Goal: Task Accomplishment & Management: Use online tool/utility

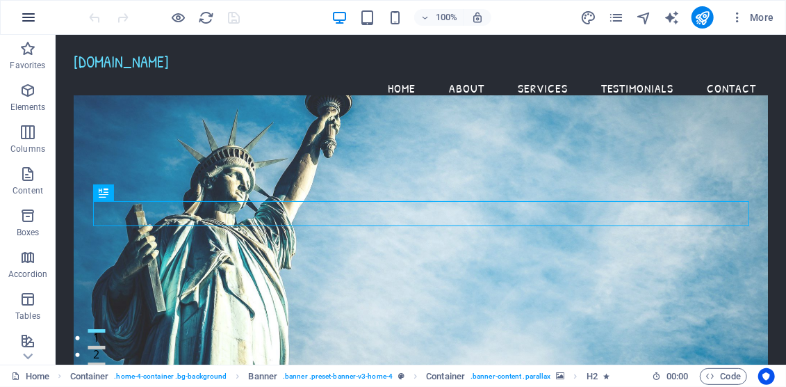
click at [33, 17] on icon "button" at bounding box center [28, 17] width 17 height 17
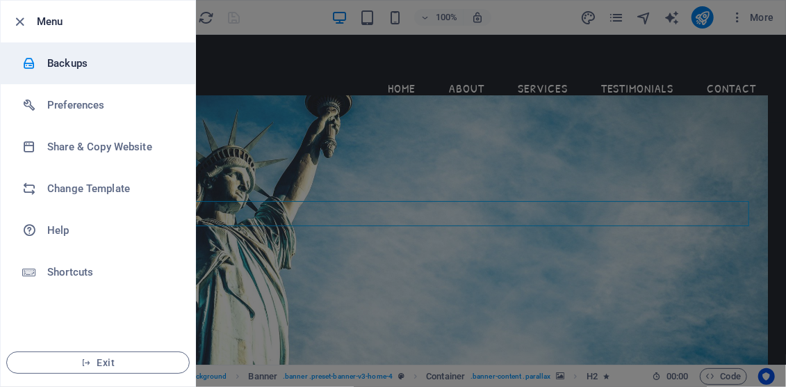
click at [69, 61] on h6 "Backups" at bounding box center [111, 63] width 129 height 17
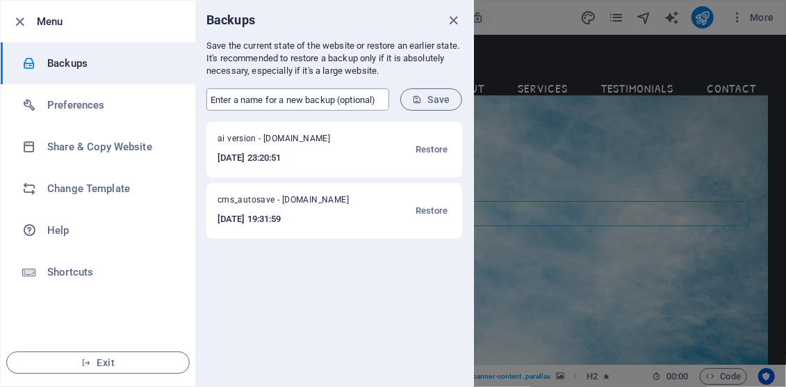
click at [334, 99] on input "text" at bounding box center [297, 99] width 183 height 22
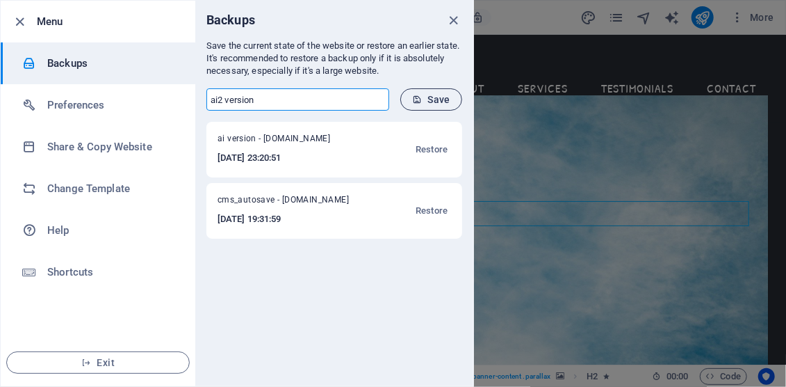
type input "ai2 version"
click at [431, 101] on span "Save" at bounding box center [431, 99] width 38 height 11
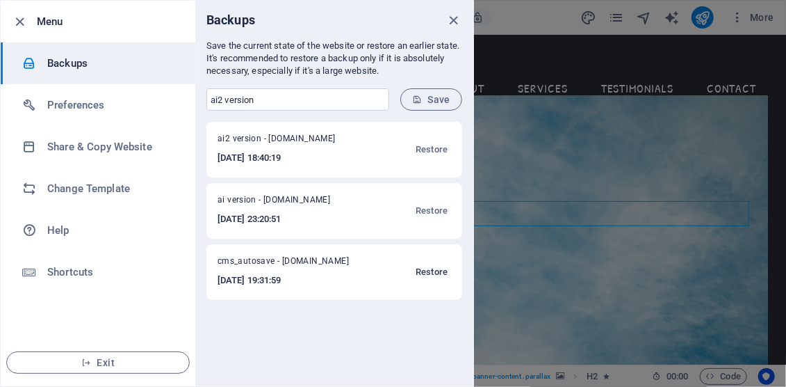
click at [423, 270] on span "Restore" at bounding box center [432, 272] width 32 height 17
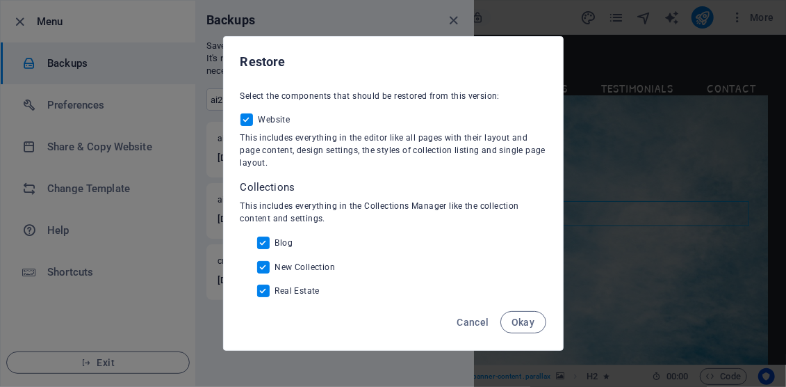
click at [262, 242] on input "Blog" at bounding box center [266, 242] width 18 height 13
checkbox input "false"
click at [262, 269] on input "New Collection" at bounding box center [266, 267] width 18 height 13
checkbox input "false"
click at [264, 291] on input "Real Estate" at bounding box center [266, 290] width 18 height 13
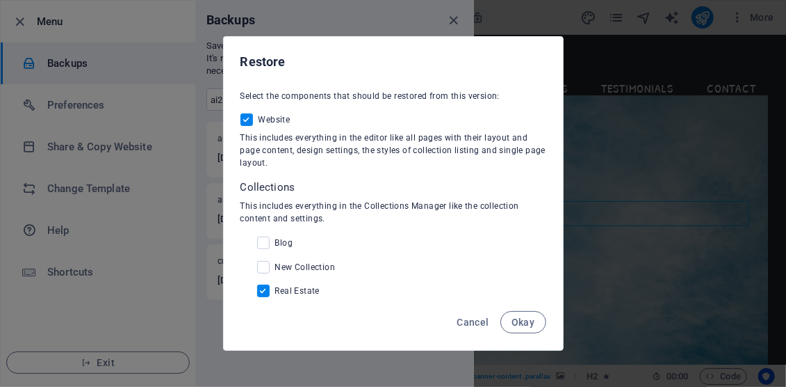
checkbox input "false"
click at [517, 323] on span "Okay" at bounding box center [524, 321] width 24 height 11
checkbox input "false"
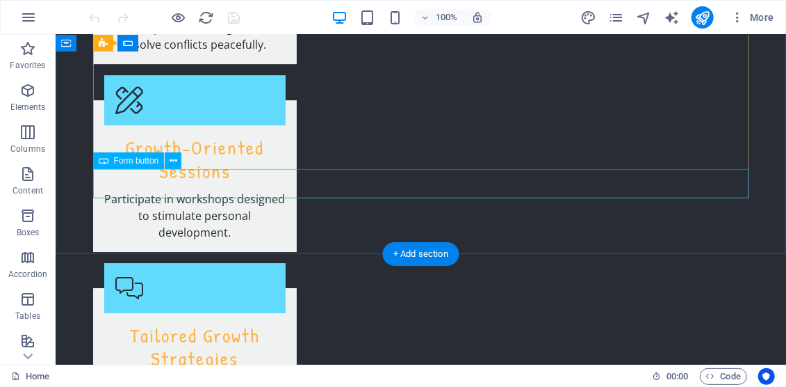
scroll to position [2169, 0]
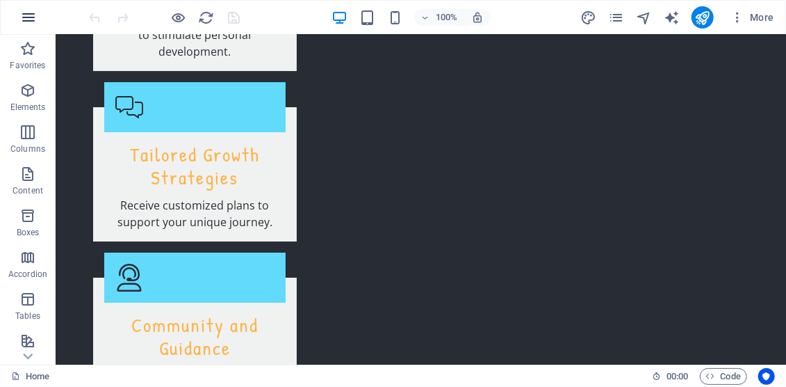
click at [23, 17] on icon "button" at bounding box center [28, 17] width 17 height 17
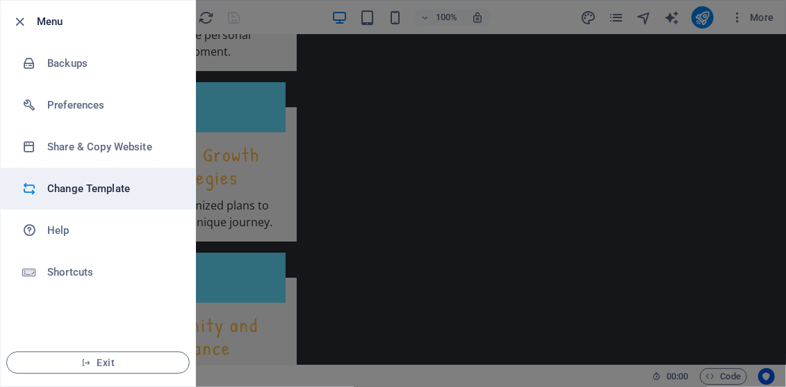
click at [100, 189] on h6 "Change Template" at bounding box center [111, 188] width 129 height 17
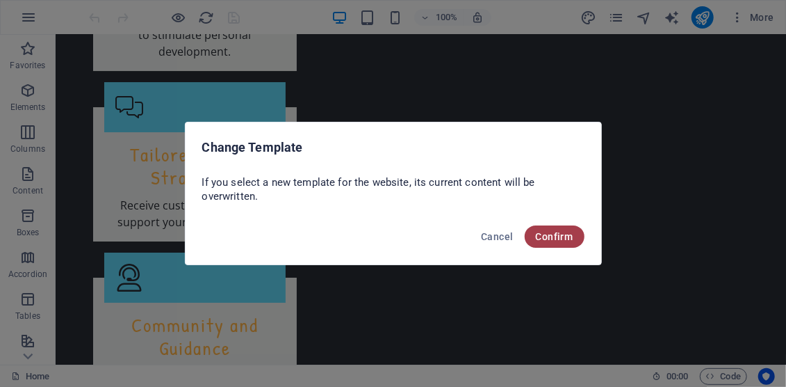
click at [550, 234] on span "Confirm" at bounding box center [555, 236] width 38 height 11
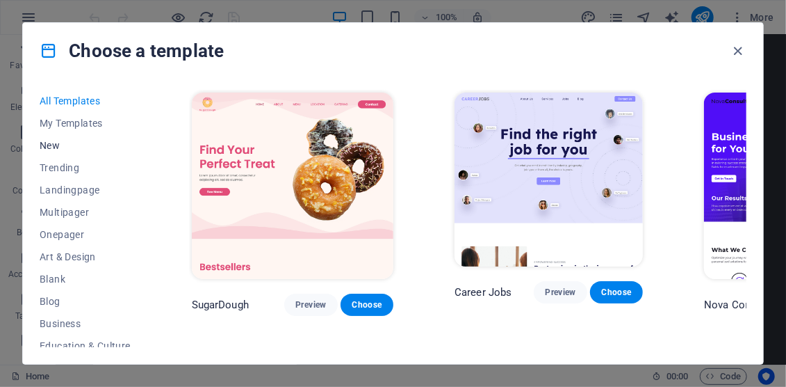
click at [47, 146] on span "New" at bounding box center [85, 145] width 91 height 11
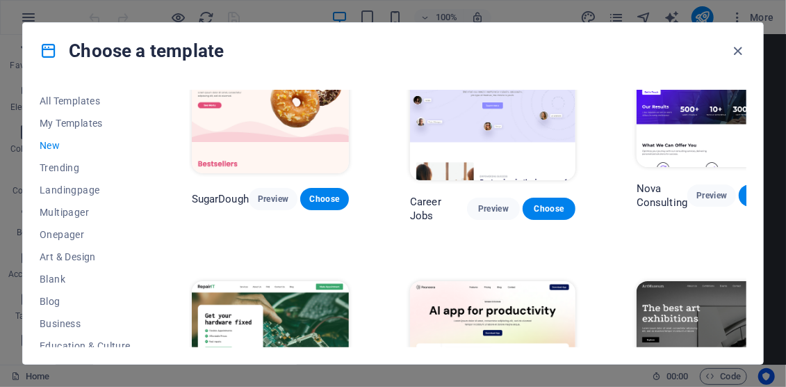
scroll to position [67, 0]
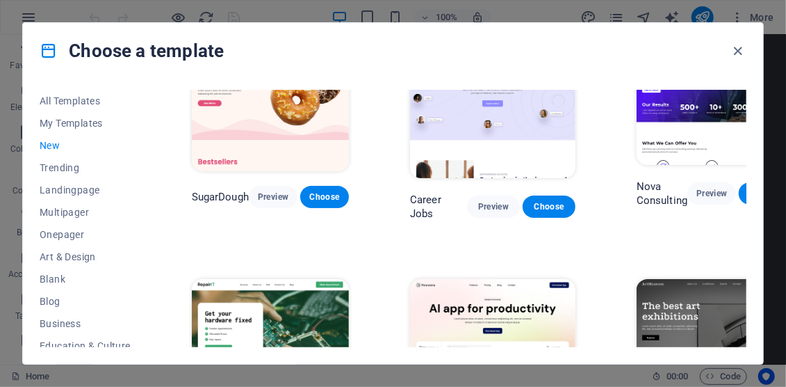
drag, startPoint x: 371, startPoint y: 35, endPoint x: 334, endPoint y: 30, distance: 37.2
click at [334, 30] on div "Choose a template" at bounding box center [393, 51] width 740 height 56
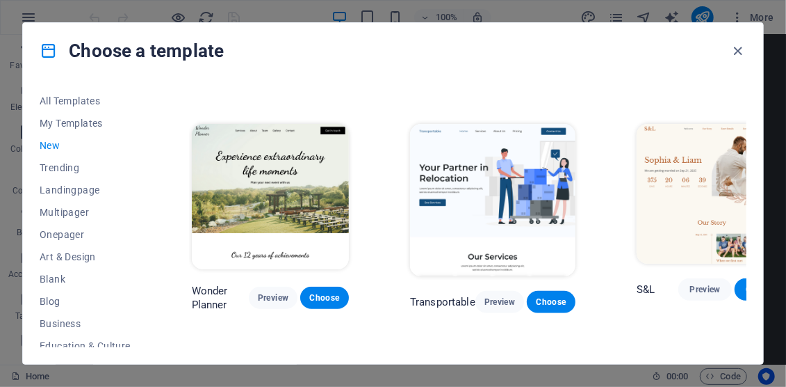
scroll to position [467, 0]
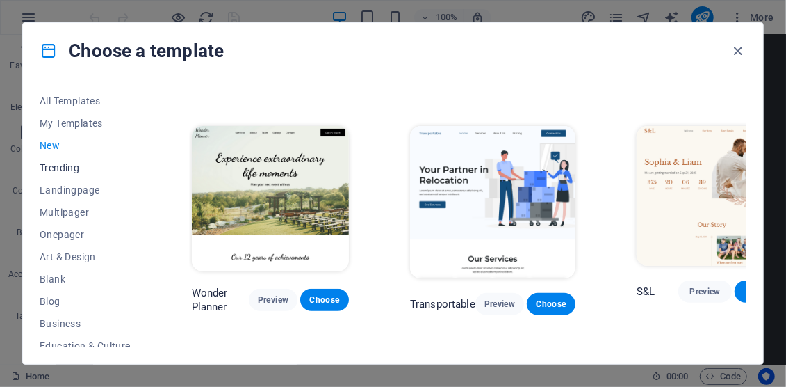
click at [67, 165] on span "Trending" at bounding box center [85, 167] width 91 height 11
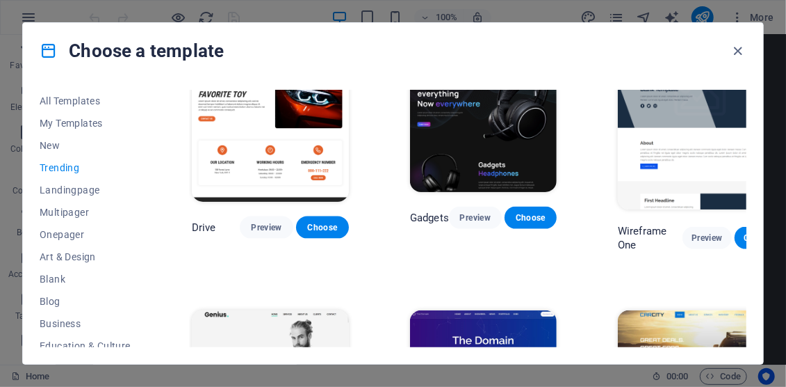
scroll to position [783, 0]
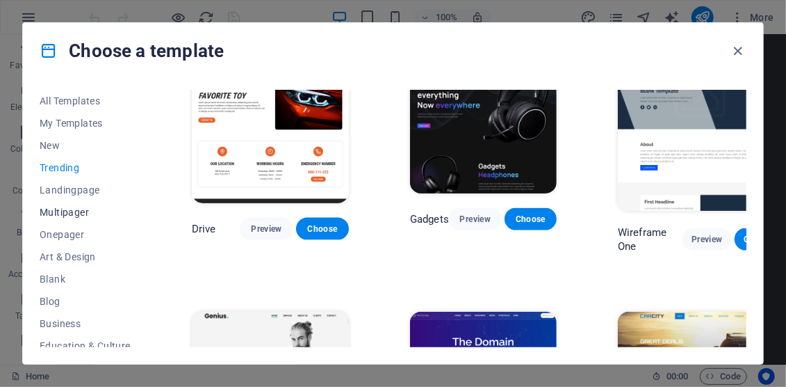
click at [52, 210] on span "Multipager" at bounding box center [85, 211] width 91 height 11
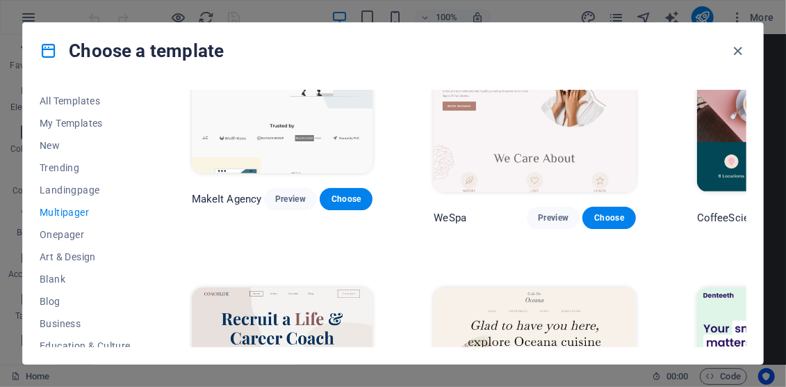
scroll to position [2088, 0]
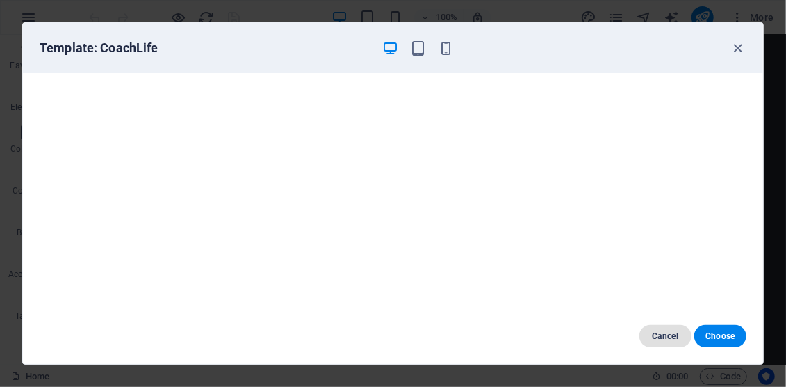
click at [656, 337] on span "Cancel" at bounding box center [666, 335] width 30 height 11
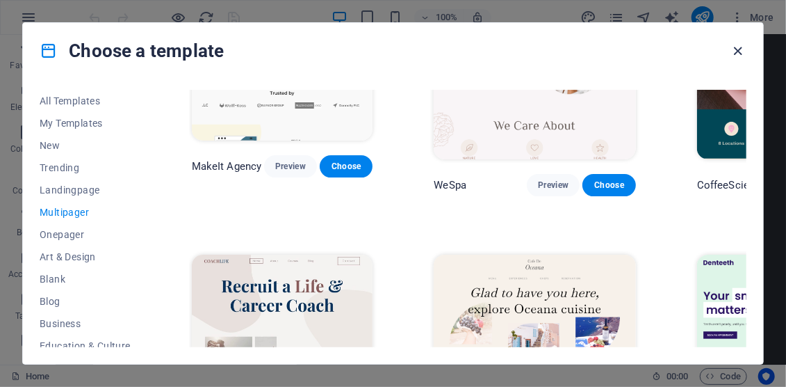
click at [737, 53] on icon "button" at bounding box center [739, 51] width 16 height 16
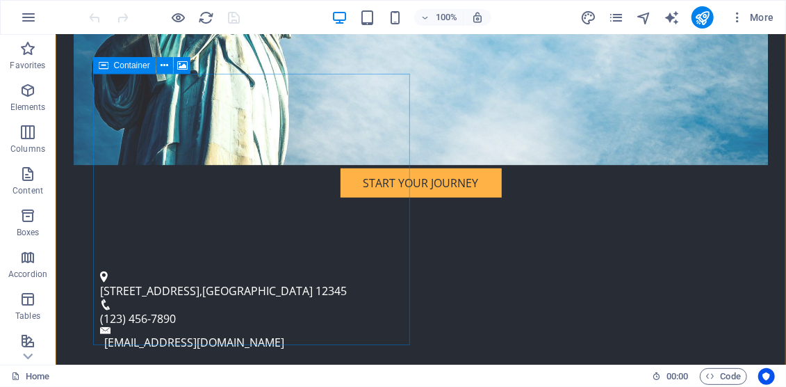
scroll to position [371, 0]
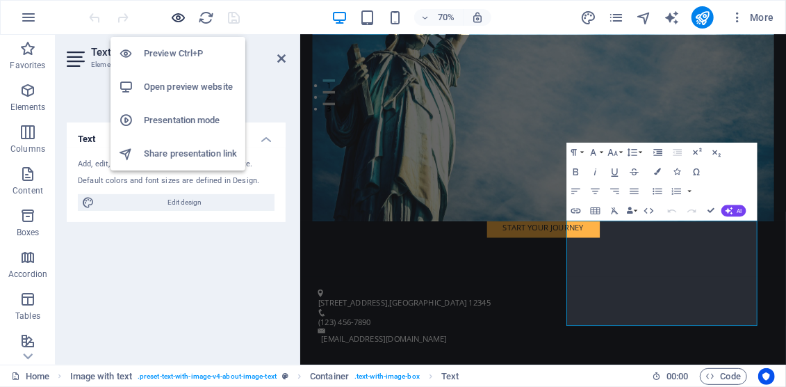
click at [181, 21] on icon "button" at bounding box center [179, 18] width 16 height 16
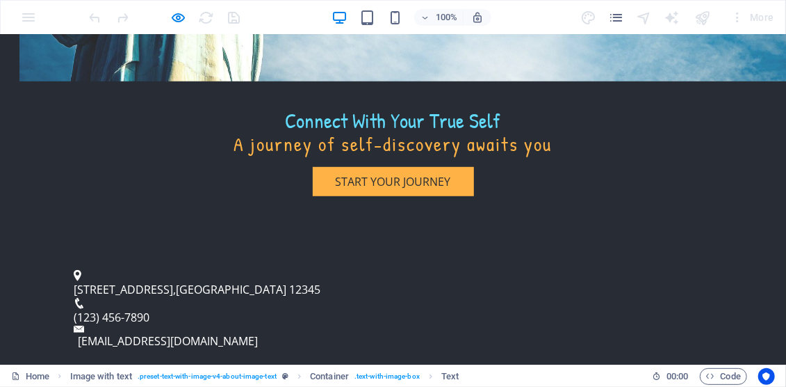
drag, startPoint x: 428, startPoint y: 189, endPoint x: 558, endPoint y: 319, distance: 184.4
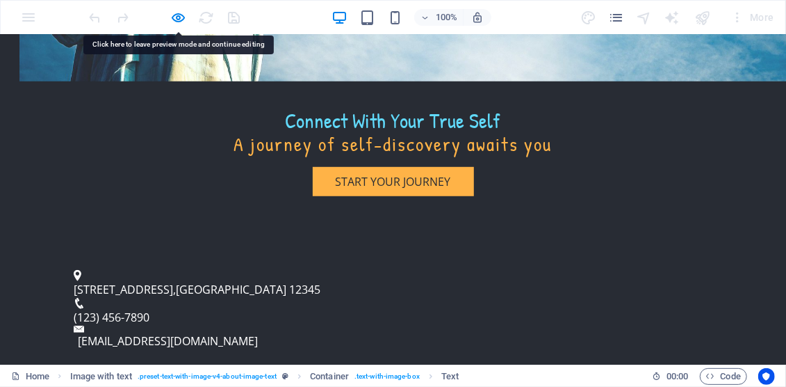
copy p "At [DOMAIN_NAME], we are passionate about guiding individuals to uncover their …"
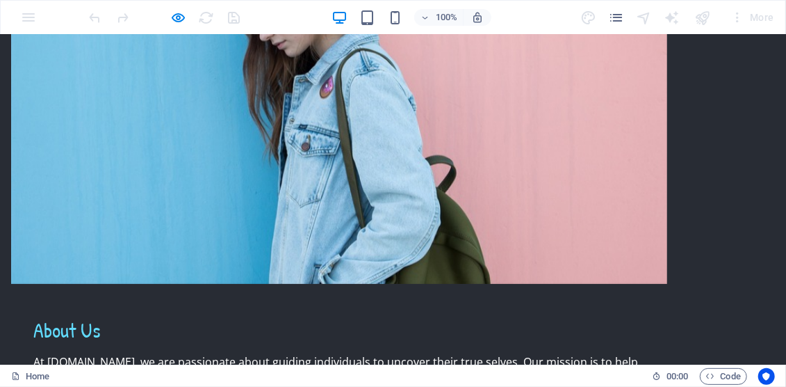
scroll to position [795, 0]
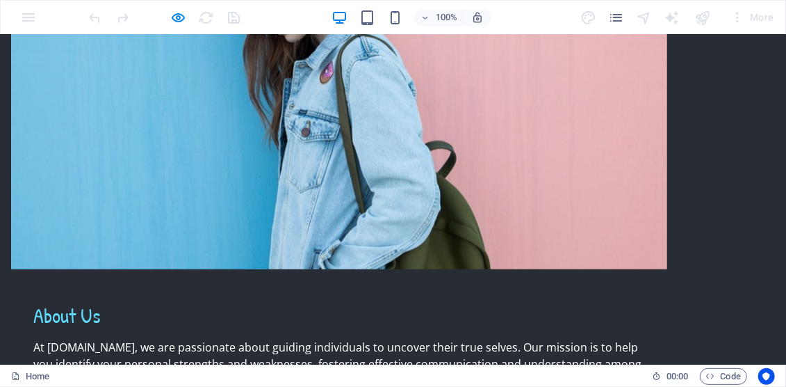
drag, startPoint x: 92, startPoint y: 200, endPoint x: 243, endPoint y: 292, distance: 177.0
copy div "Personal Strength Assessment Evaluate your personal strengths and weaknesses to…"
drag, startPoint x: 307, startPoint y: 196, endPoint x: 426, endPoint y: 278, distance: 145.0
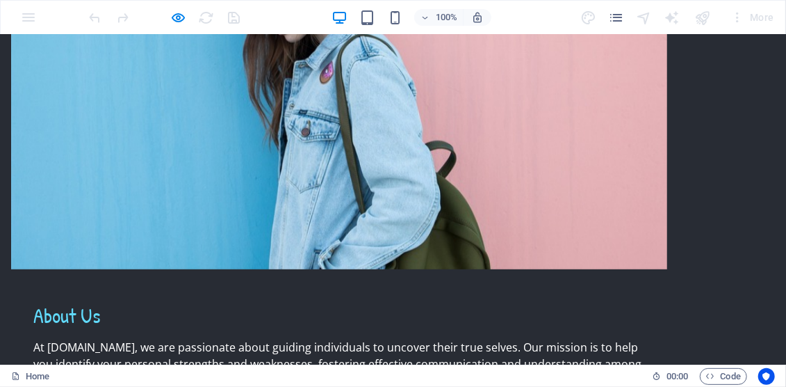
copy div "Effective Interaction Techniques Learn advanced communication strategies to con…"
drag, startPoint x: 549, startPoint y: 197, endPoint x: 698, endPoint y: 268, distance: 165.4
copy div "Manage Conflicts Wisely Develop skills to navigate and resolve conflicts peacef…"
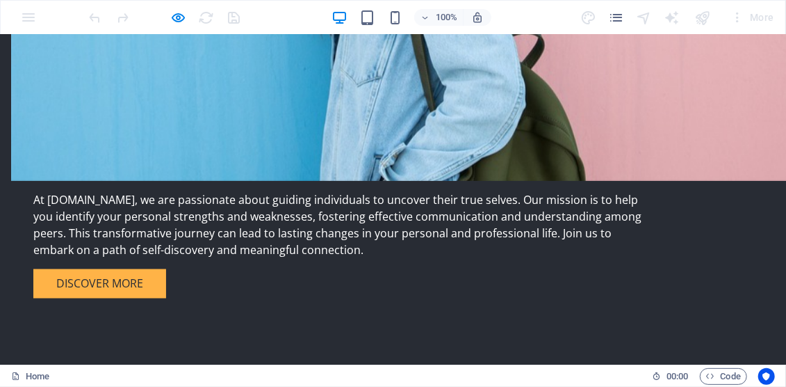
scroll to position [1012, 0]
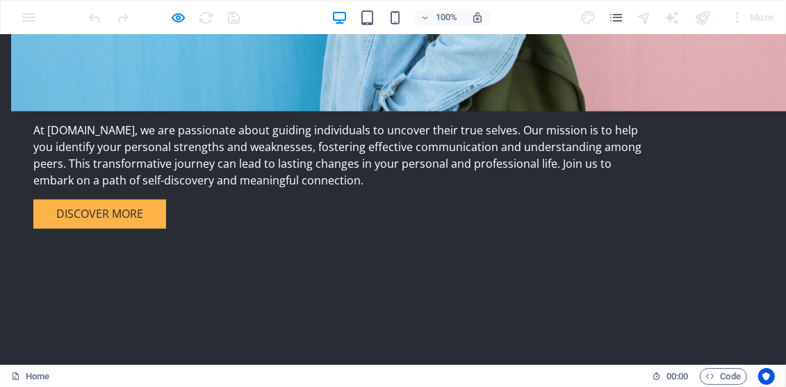
drag, startPoint x: 109, startPoint y: 179, endPoint x: 209, endPoint y: 260, distance: 128.5
copy div "Growth-Oriented Sessions Participate in workshops designed to stimulate persona…"
drag, startPoint x: 329, startPoint y: 182, endPoint x: 471, endPoint y: 248, distance: 156.8
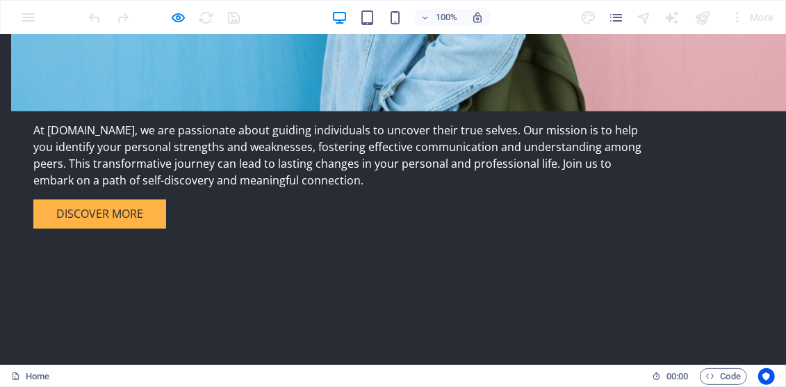
copy div "Tailored Growth Strategies Receive customized plans to support your unique jour…"
drag, startPoint x: 567, startPoint y: 179, endPoint x: 704, endPoint y: 264, distance: 161.7
copy div "Community and Guidance Become part of a supportive community to share your expe…"
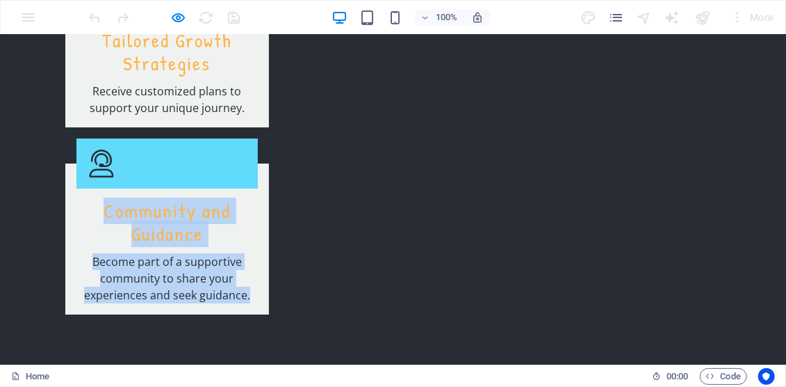
scroll to position [2187, 0]
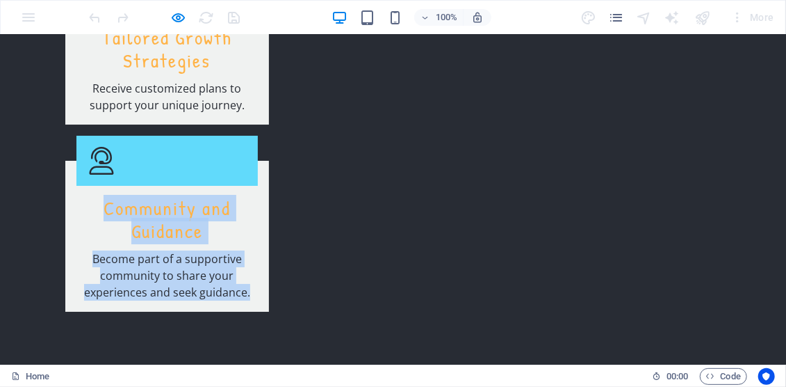
drag, startPoint x: 65, startPoint y: 195, endPoint x: 209, endPoint y: 287, distance: 171.3
copy p "[DOMAIN_NAME] is dedicated to helping you unlock your potential and improve you…"
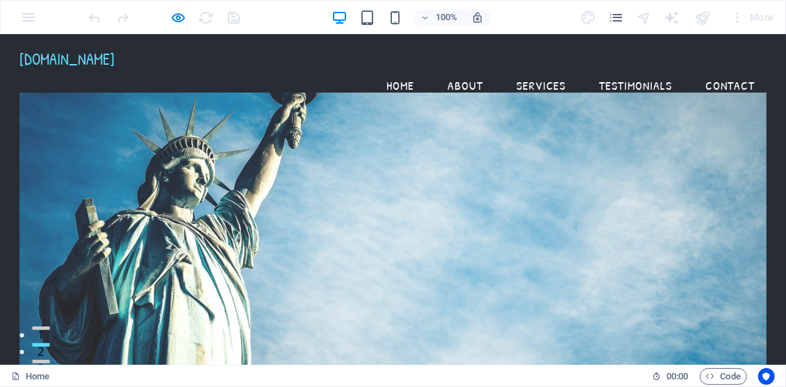
scroll to position [0, 0]
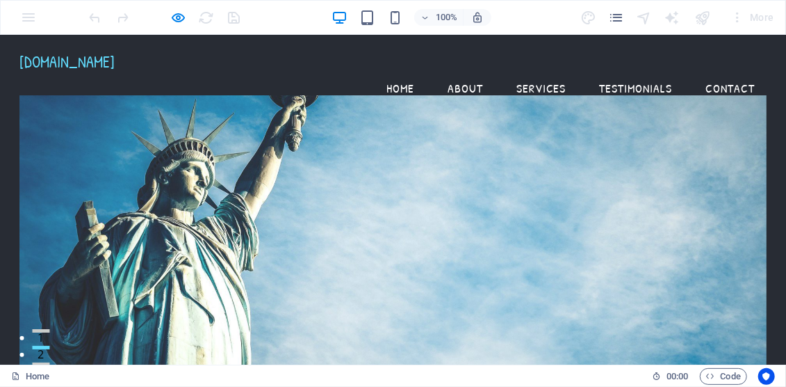
click at [472, 71] on link "About" at bounding box center [466, 87] width 58 height 35
click at [540, 70] on link "Services" at bounding box center [541, 87] width 72 height 35
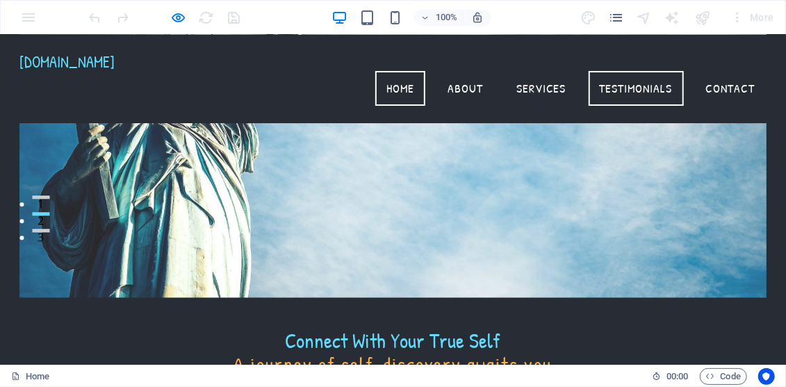
click at [662, 70] on link "Testimonials" at bounding box center [636, 87] width 95 height 35
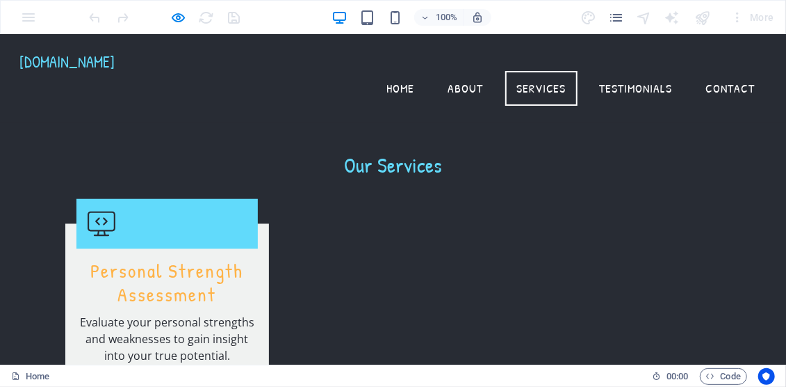
scroll to position [882, 0]
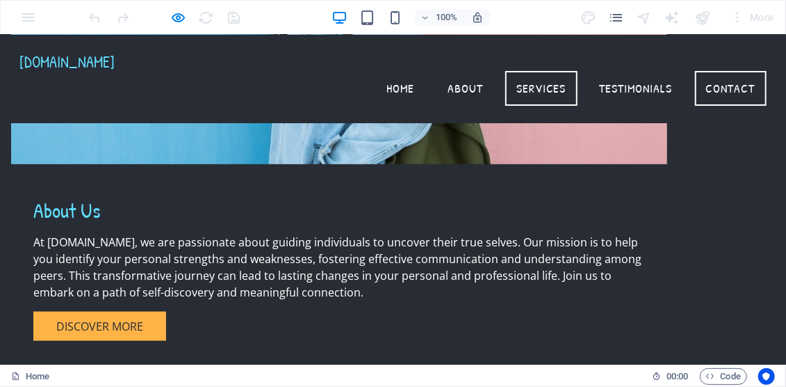
click at [730, 70] on link "Contact" at bounding box center [731, 87] width 72 height 35
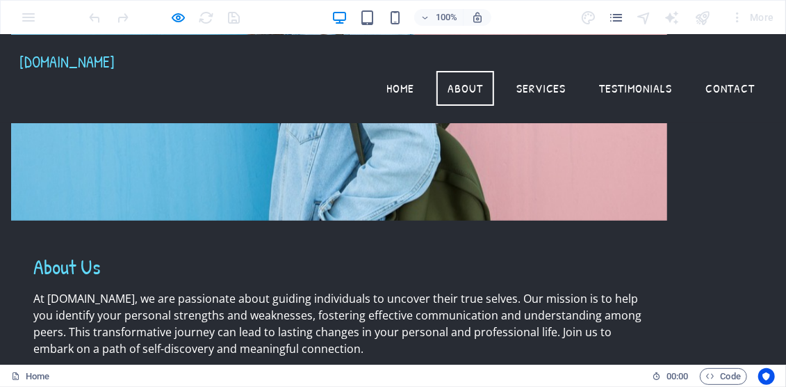
scroll to position [382, 0]
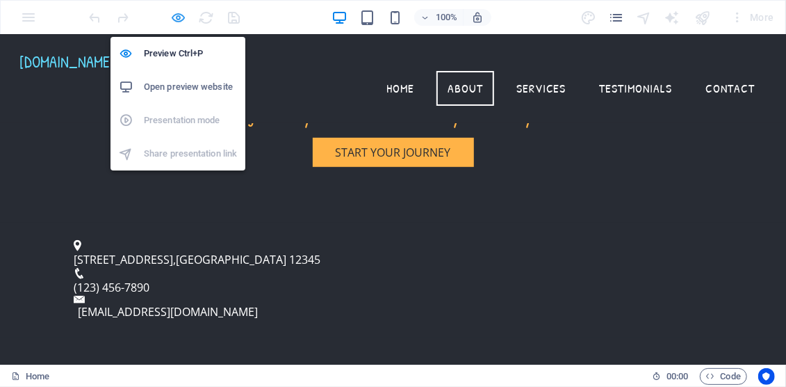
click at [183, 21] on icon "button" at bounding box center [179, 18] width 16 height 16
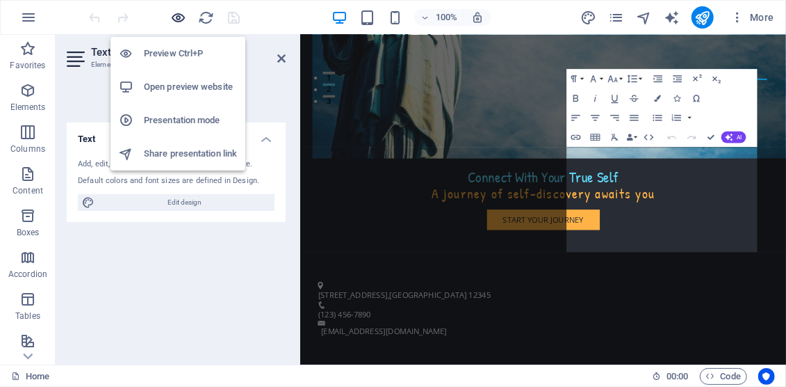
scroll to position [476, 0]
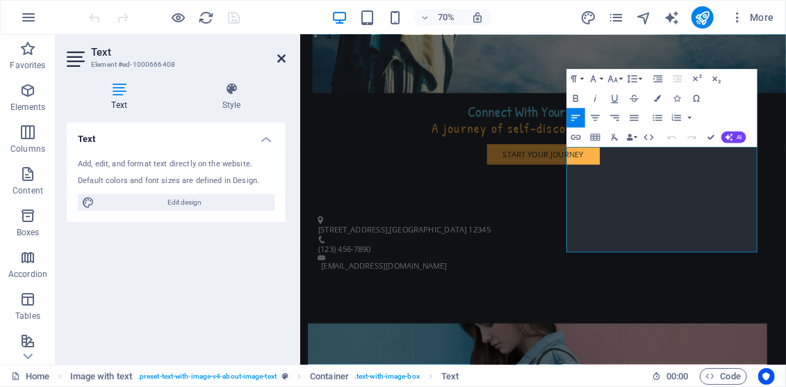
click at [279, 60] on icon at bounding box center [281, 58] width 8 height 11
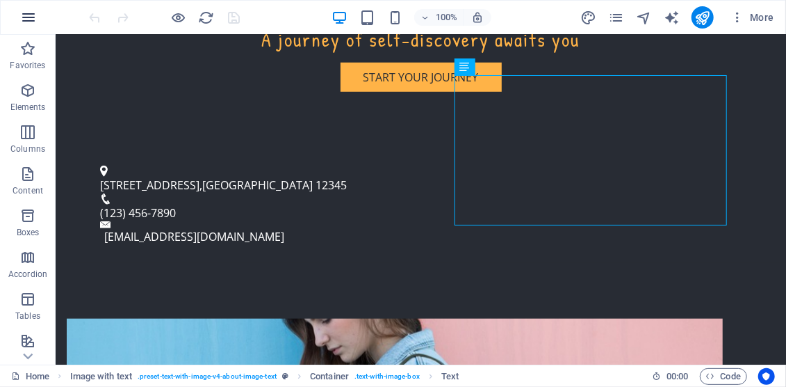
click at [30, 19] on icon "button" at bounding box center [28, 17] width 17 height 17
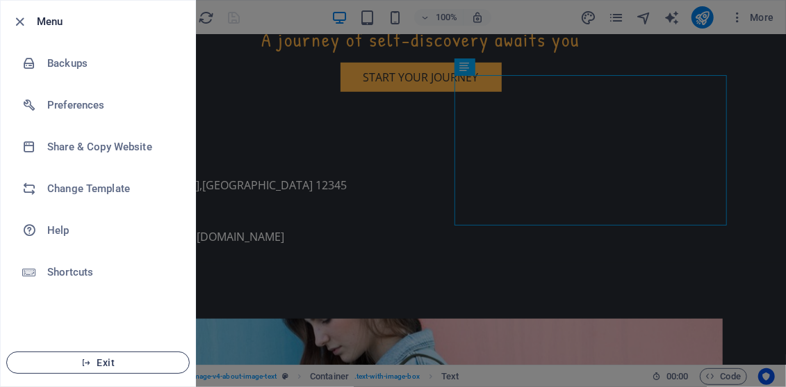
click at [98, 361] on span "Exit" at bounding box center [98, 362] width 160 height 11
